Goal: Information Seeking & Learning: Find specific fact

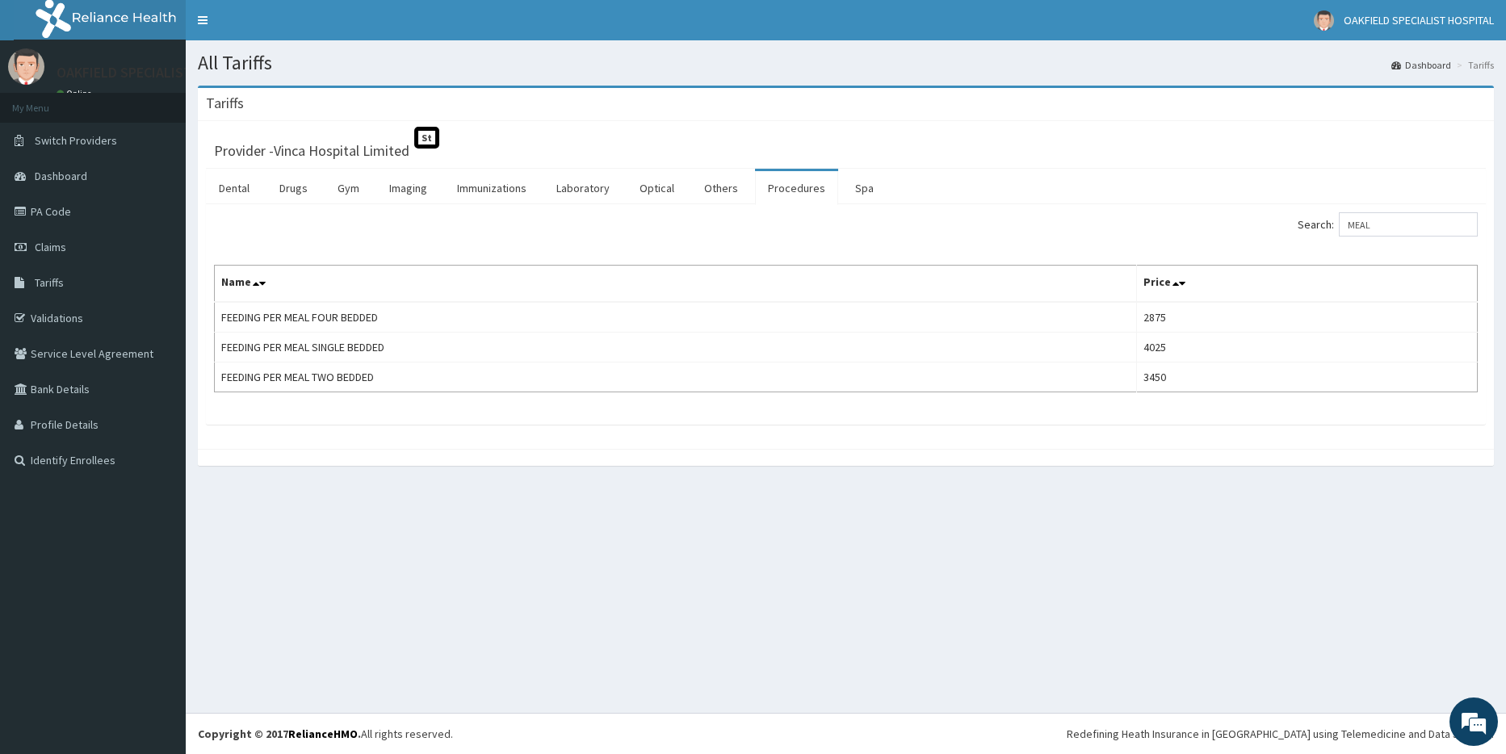
click at [1367, 222] on input "MEAL" at bounding box center [1408, 224] width 139 height 24
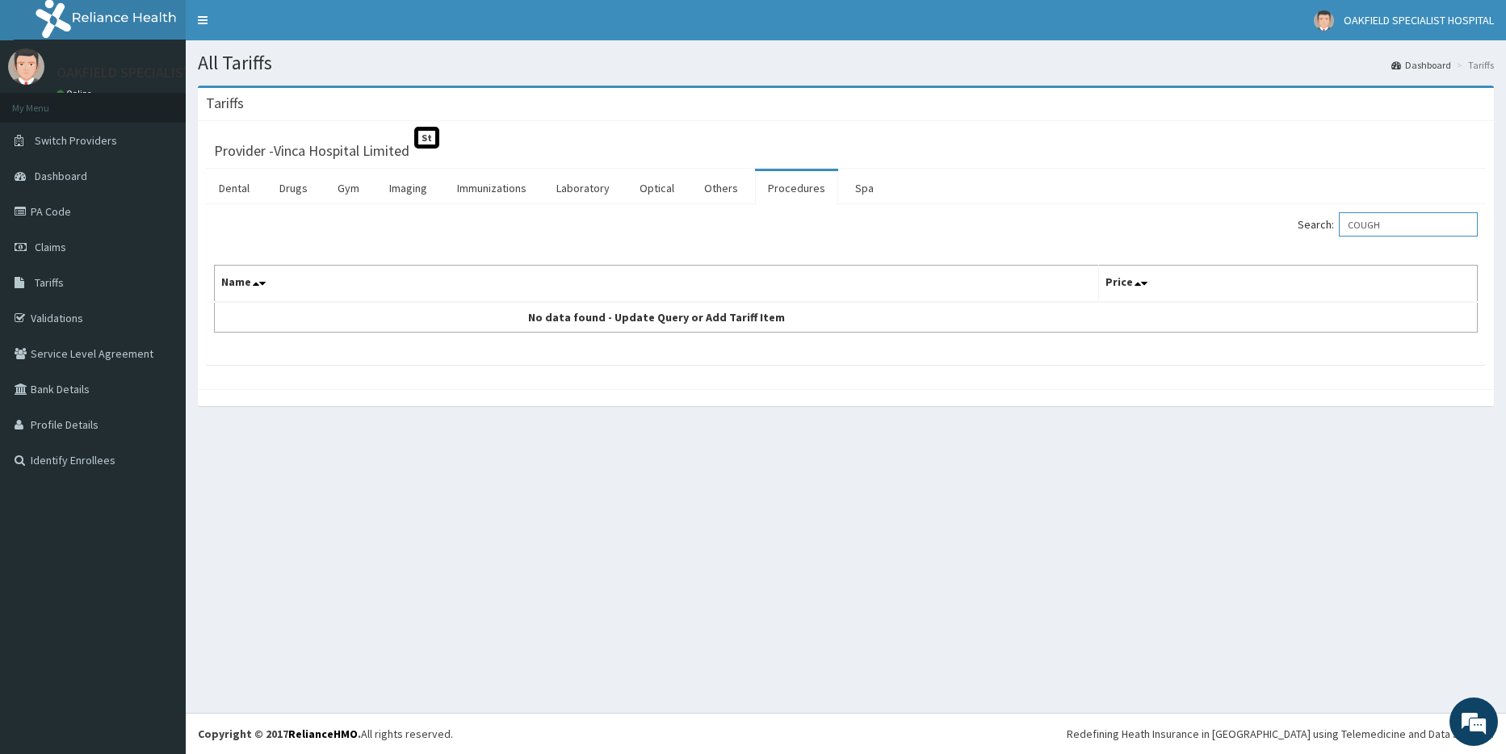
click at [1389, 229] on input "COUGH" at bounding box center [1408, 224] width 139 height 24
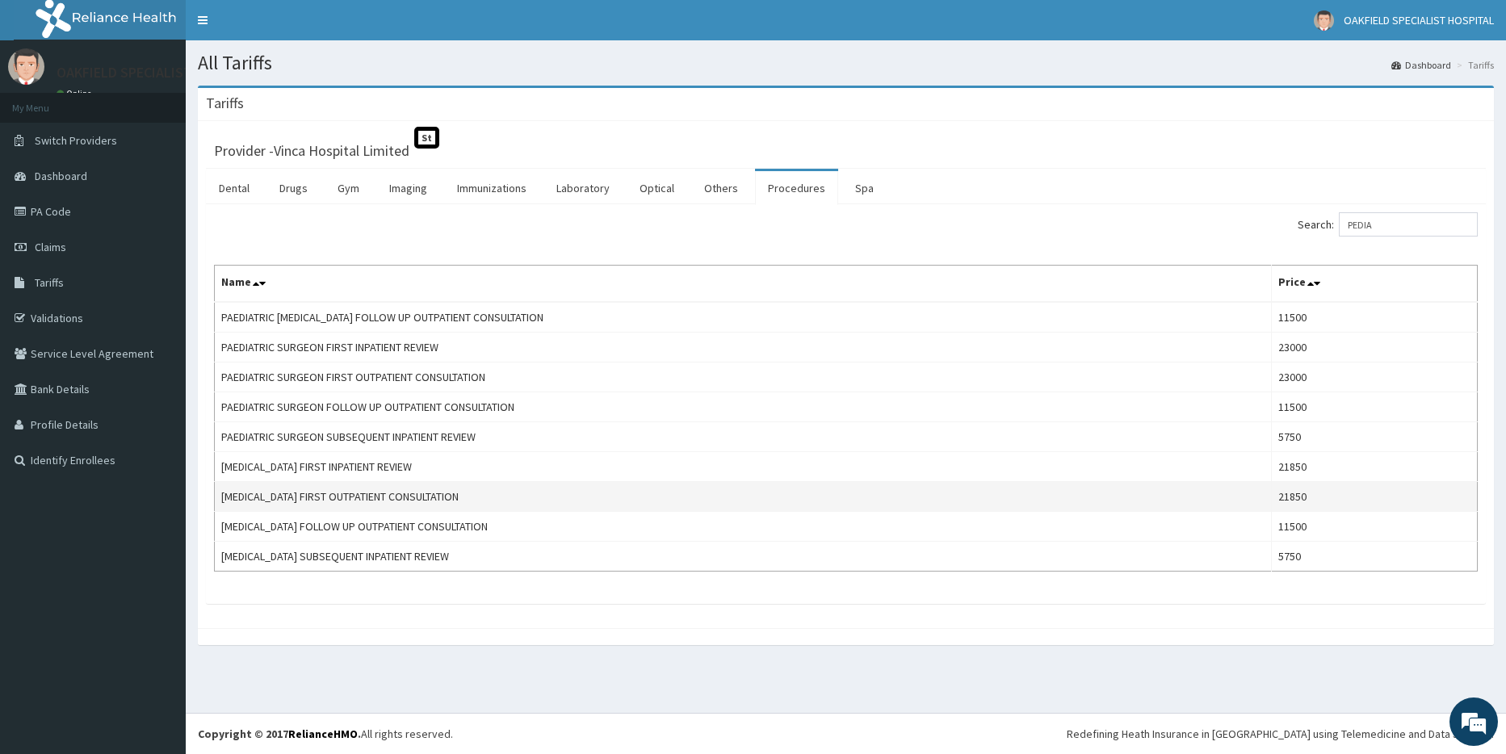
click at [339, 503] on td "[MEDICAL_DATA] FIRST OUTPATIENT CONSULTATION" at bounding box center [743, 497] width 1057 height 30
click at [338, 503] on td "[MEDICAL_DATA] FIRST OUTPATIENT CONSULTATION" at bounding box center [743, 497] width 1057 height 30
copy td "[MEDICAL_DATA] FIRST OUTPATIENT CONSULTATION"
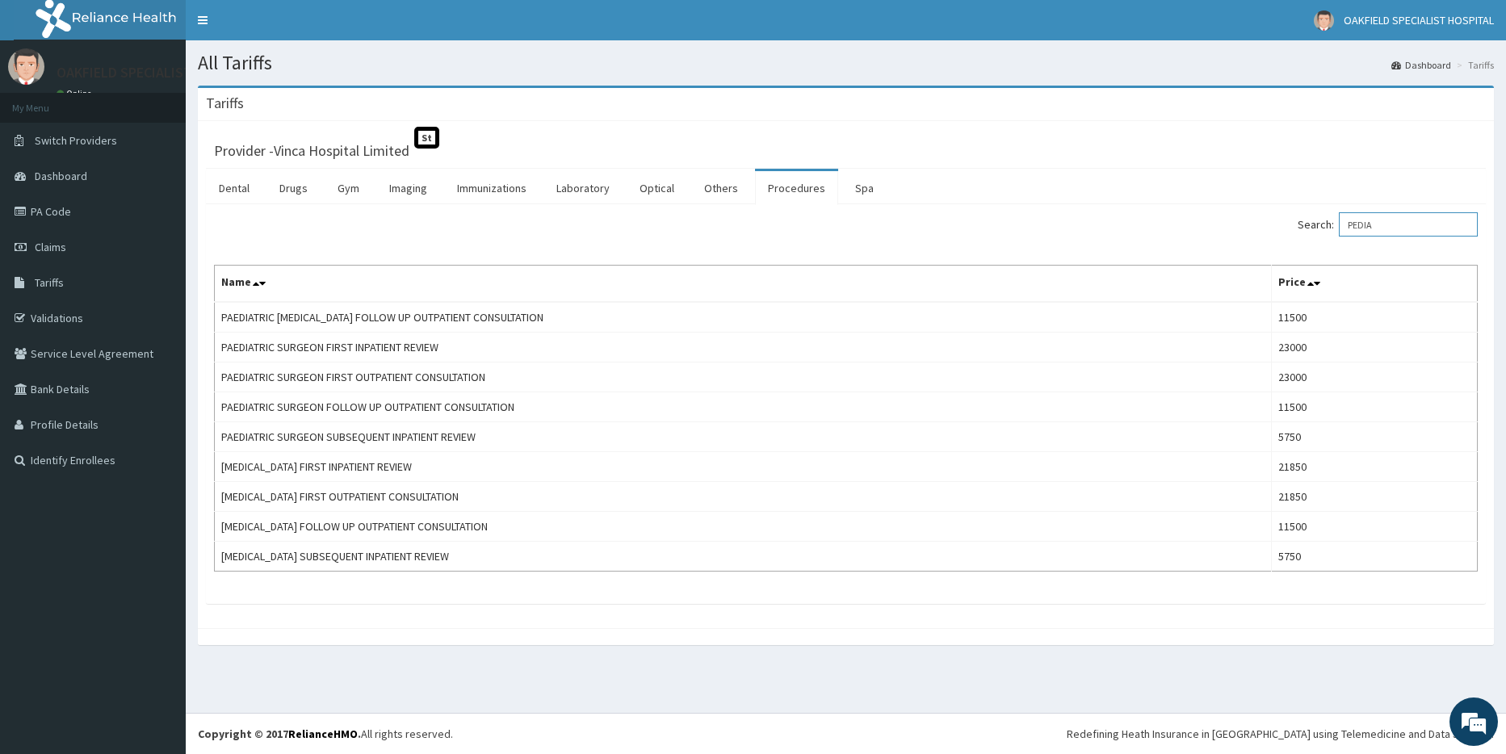
click at [1366, 220] on input "PEDIA" at bounding box center [1408, 224] width 139 height 24
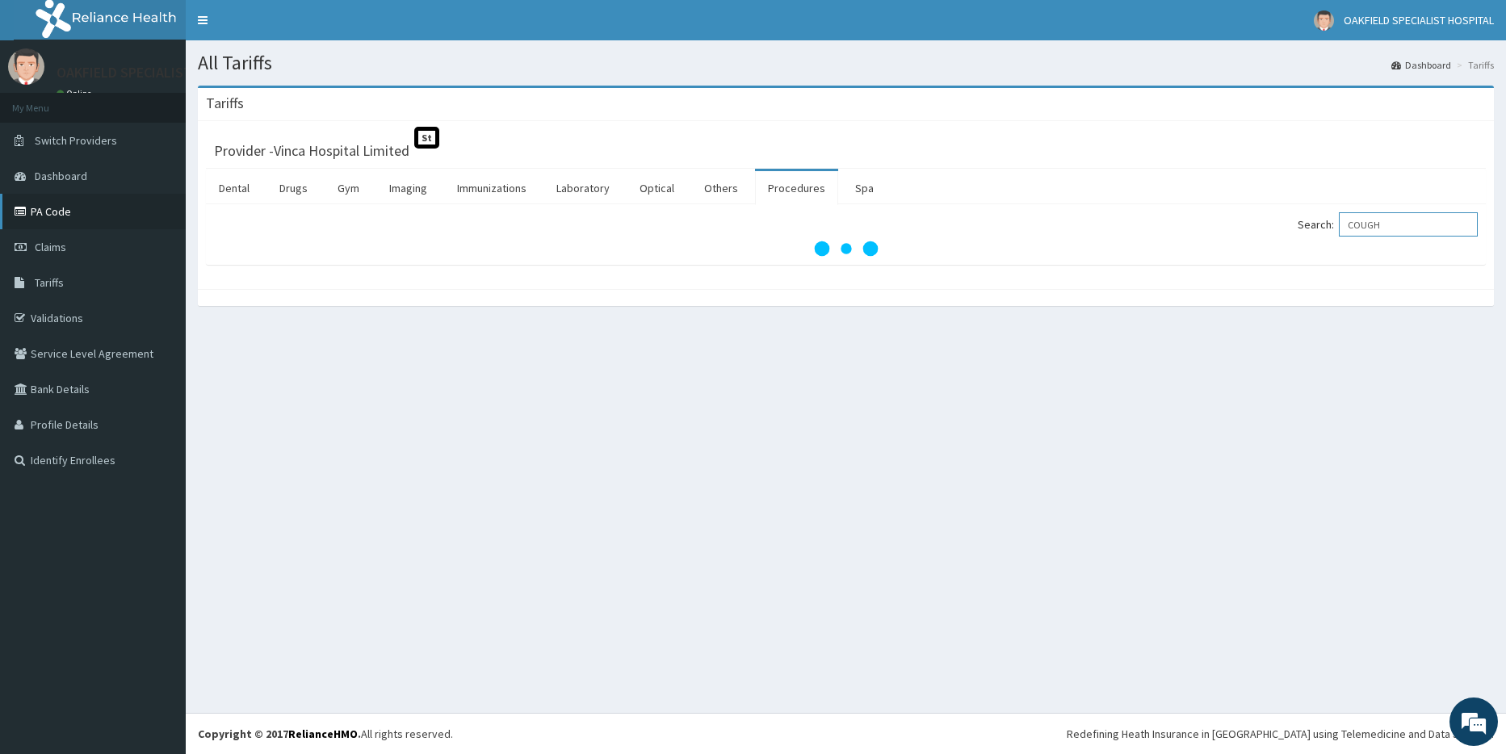
type input "COUGH"
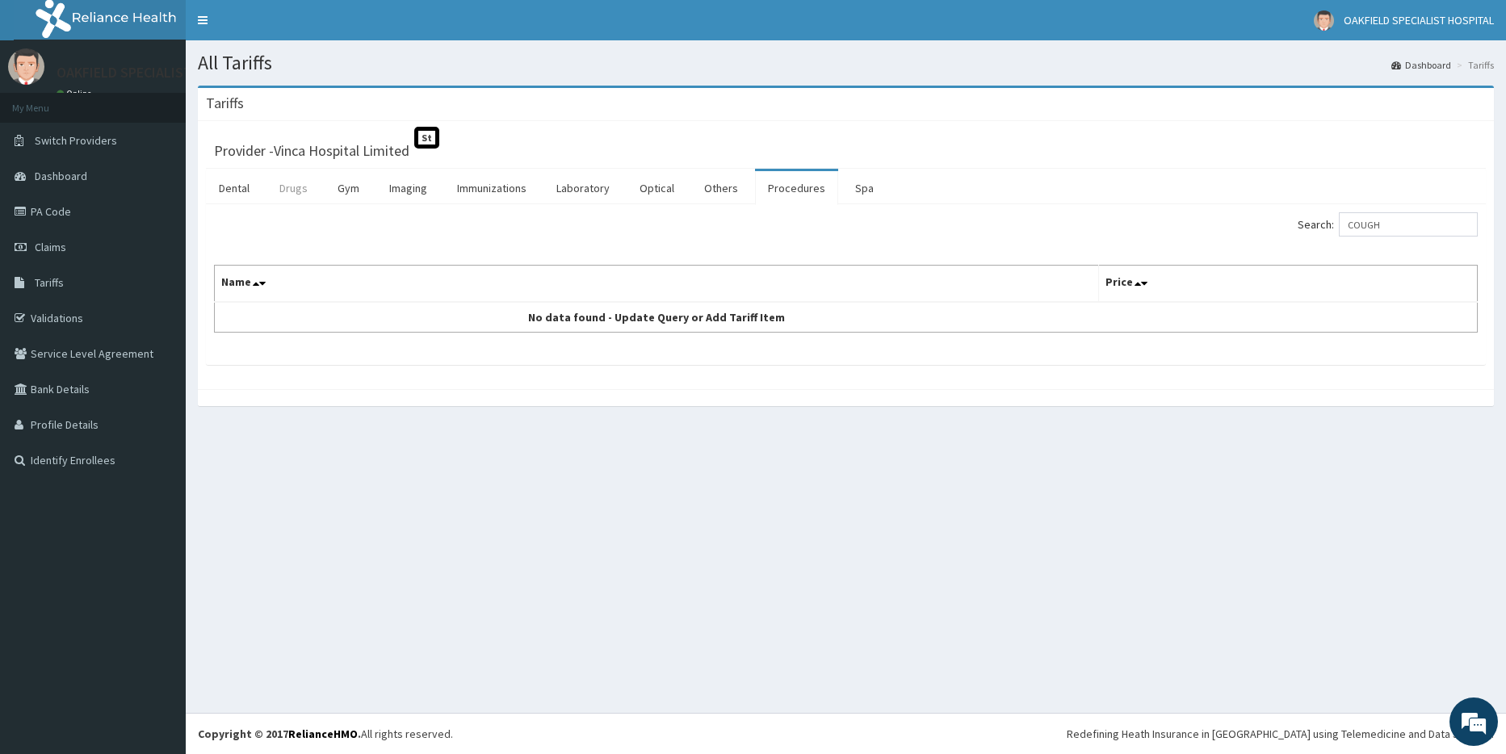
drag, startPoint x: 292, startPoint y: 189, endPoint x: 393, endPoint y: 201, distance: 102.5
click at [292, 190] on link "Drugs" at bounding box center [293, 188] width 54 height 34
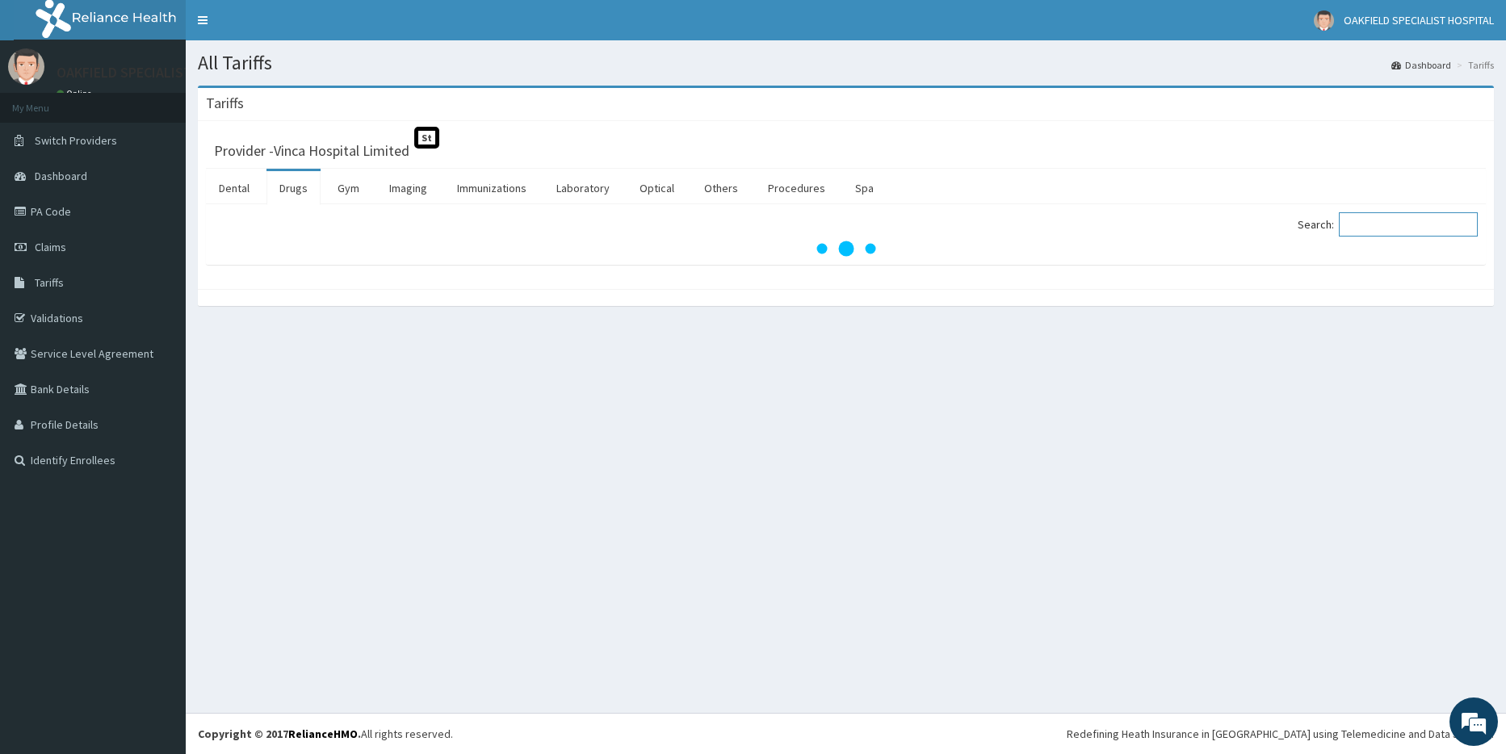
click at [1361, 229] on input "Search:" at bounding box center [1408, 224] width 139 height 24
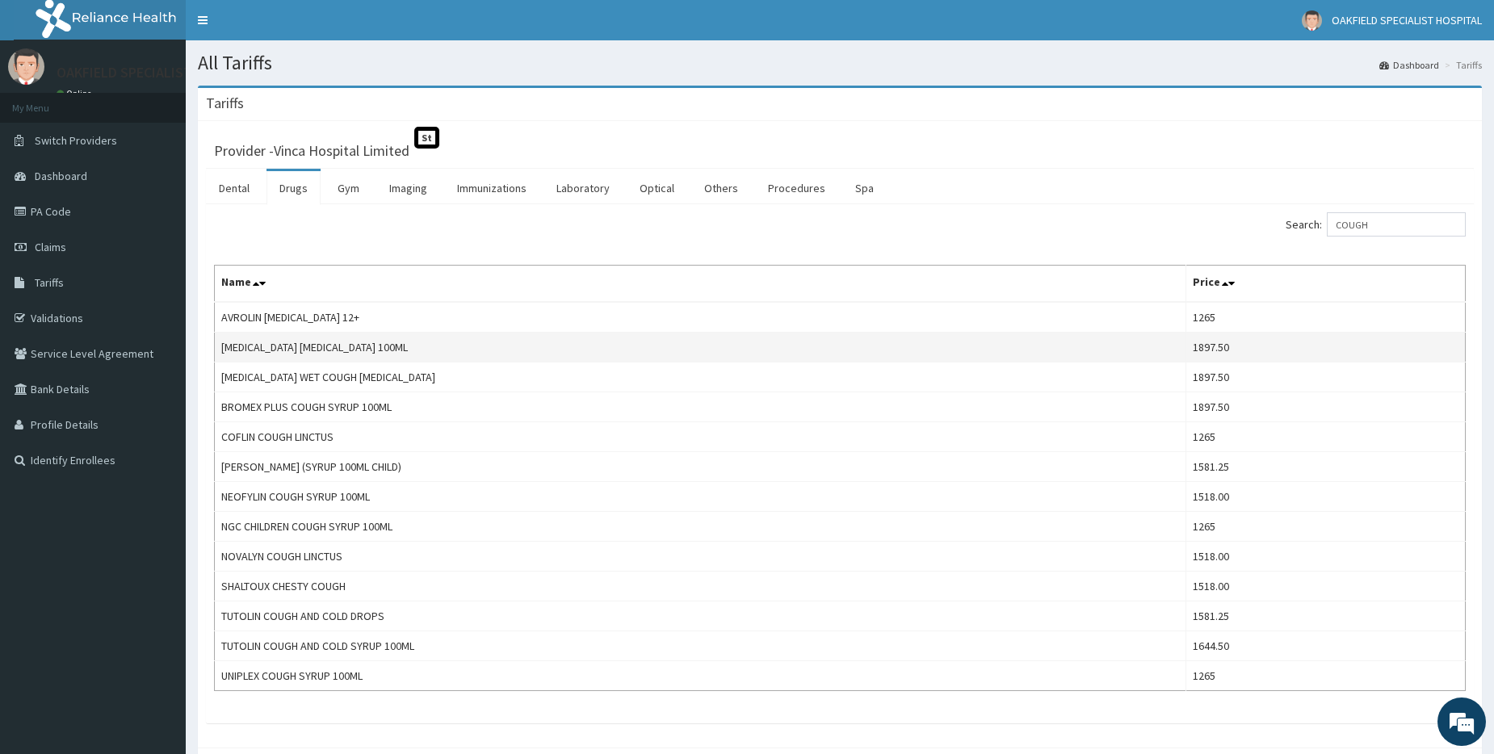
click at [282, 346] on td "[MEDICAL_DATA] [MEDICAL_DATA] 100ML" at bounding box center [700, 348] width 971 height 30
copy td "[MEDICAL_DATA] [MEDICAL_DATA] 100ML"
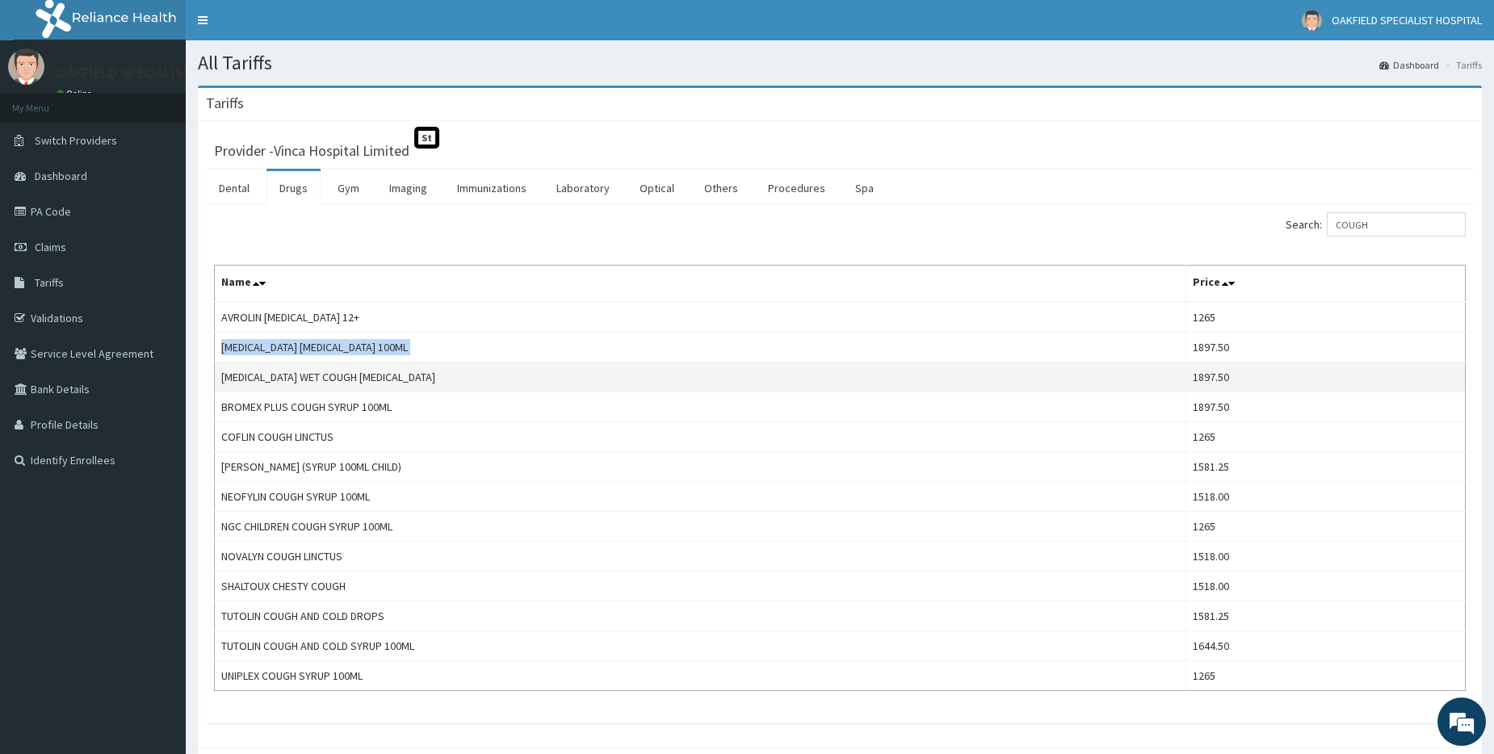
copy td "[MEDICAL_DATA] [MEDICAL_DATA] 100ML"
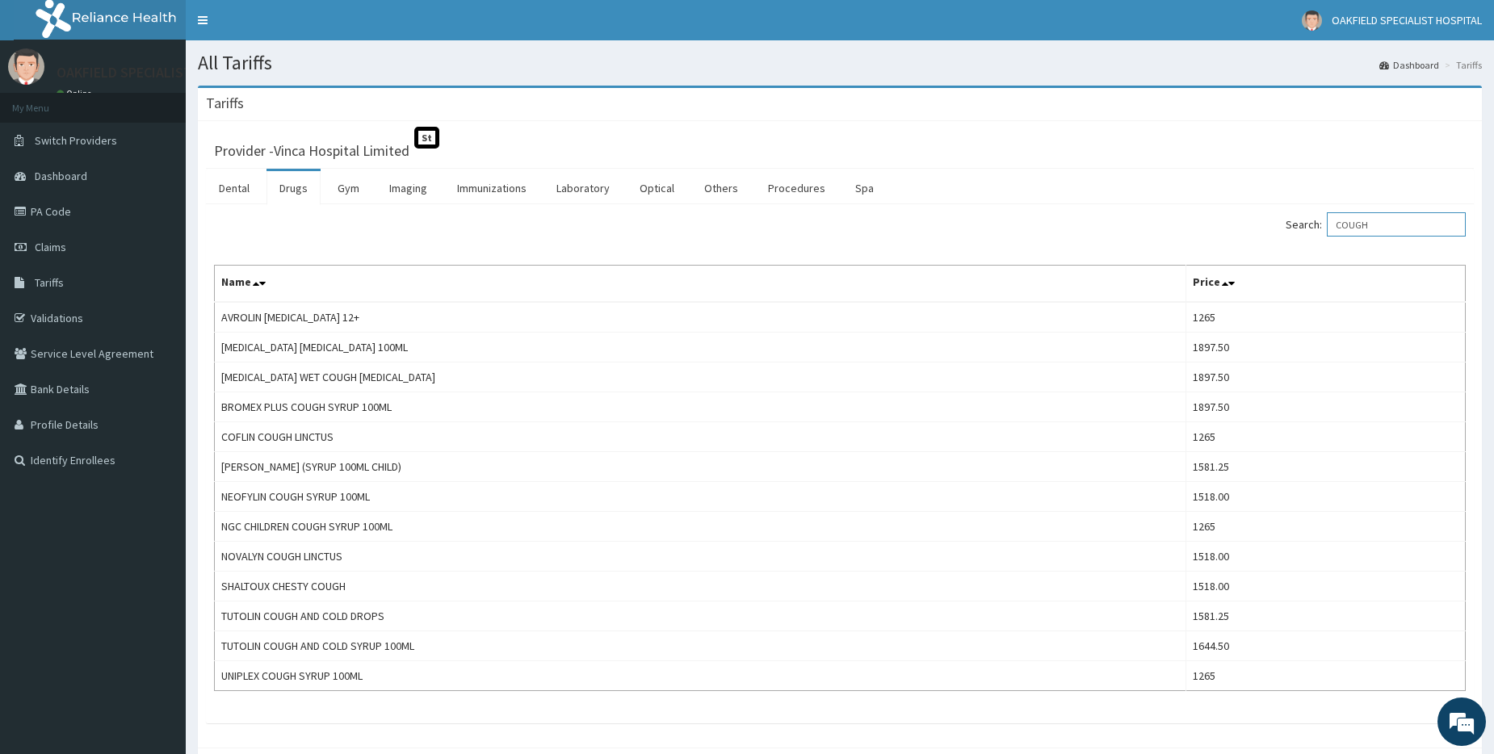
click at [1365, 216] on input "COUGH" at bounding box center [1396, 224] width 139 height 24
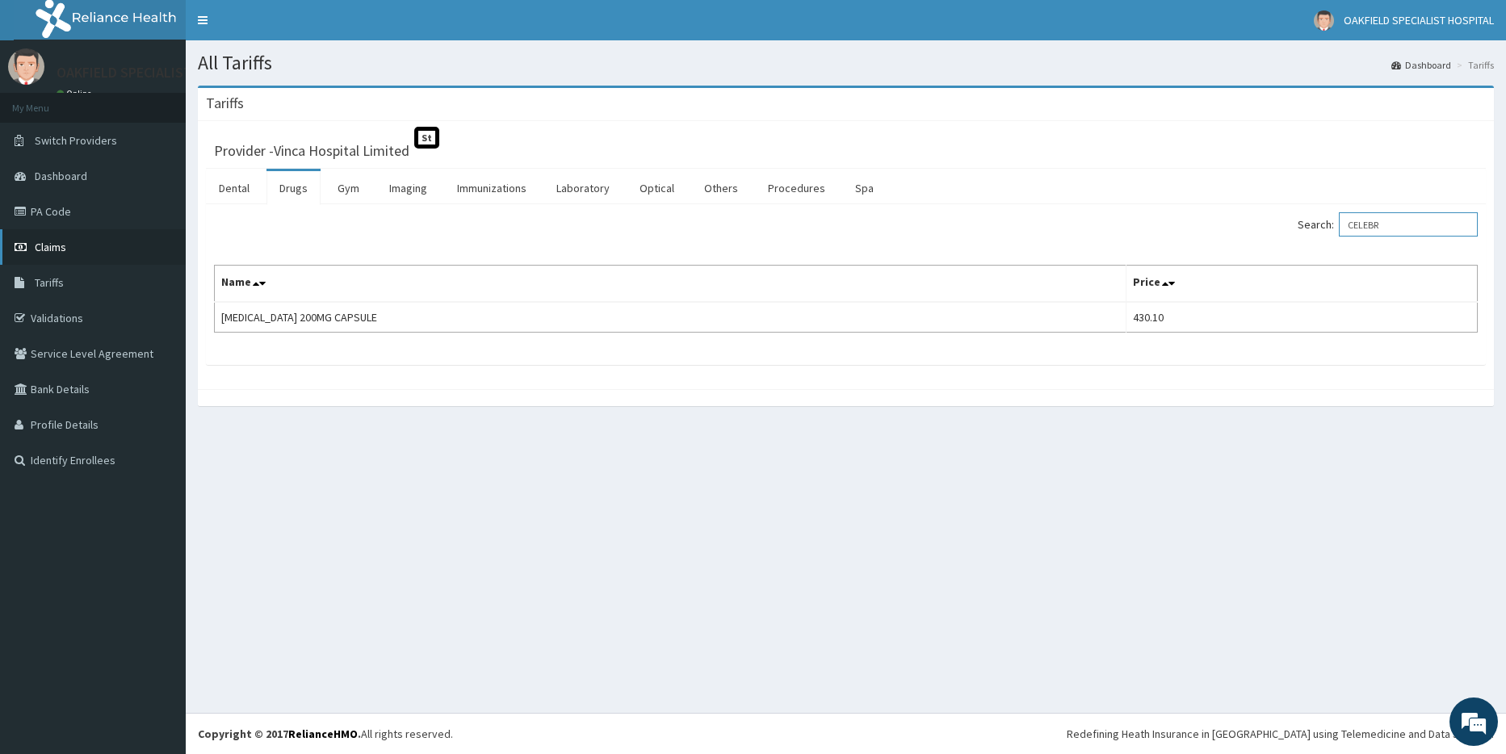
type input "CELEBR"
